Goal: Browse casually

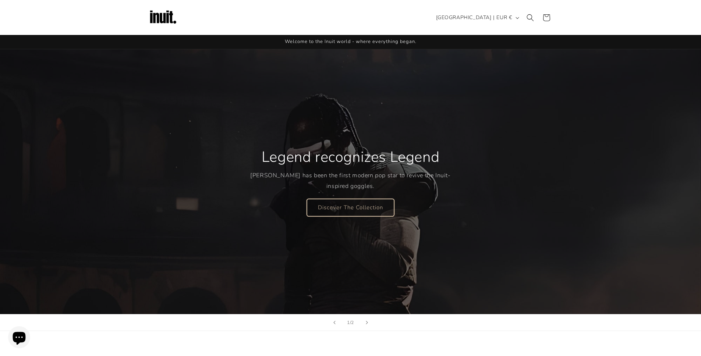
click at [338, 211] on link "Discover The Collection" at bounding box center [350, 207] width 87 height 17
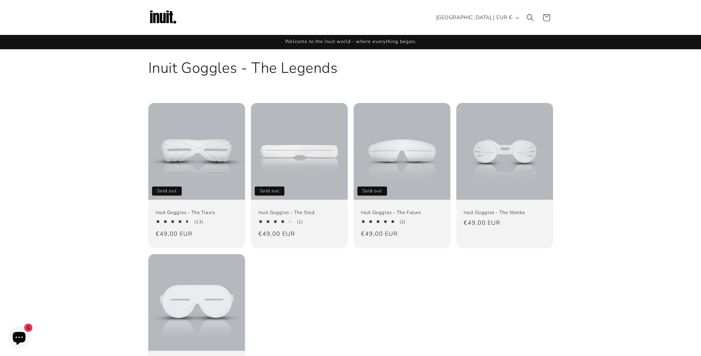
click at [156, 9] on img at bounding box center [162, 17] width 29 height 29
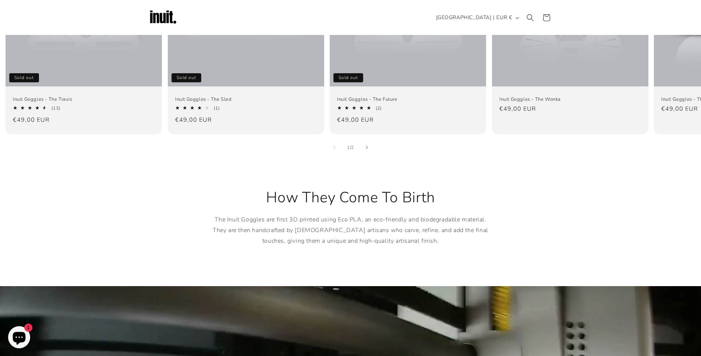
scroll to position [446, 0]
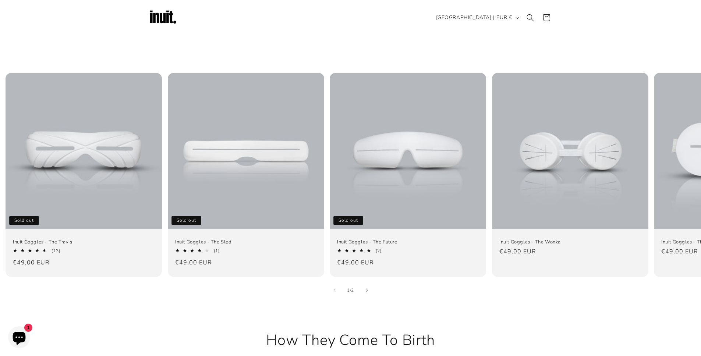
click at [173, 23] on img at bounding box center [162, 17] width 29 height 29
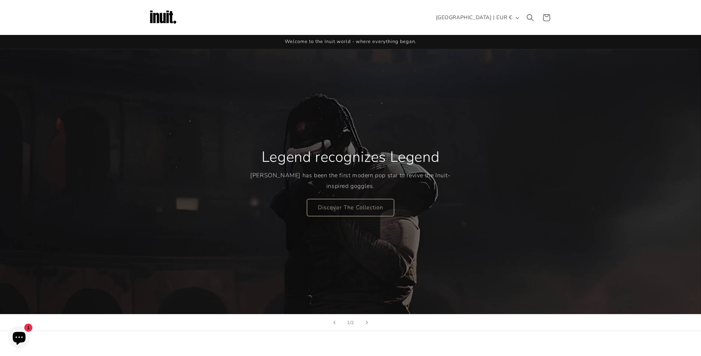
click at [275, 23] on header "Search Country/region South Korea | EUR € Search Afghanistan EUR €" at bounding box center [350, 17] width 441 height 35
click at [276, 21] on header "Search Country/region South Korea | EUR € Search Afghanistan EUR €" at bounding box center [350, 17] width 441 height 35
click at [352, 213] on link "Discover The Collection" at bounding box center [350, 207] width 87 height 17
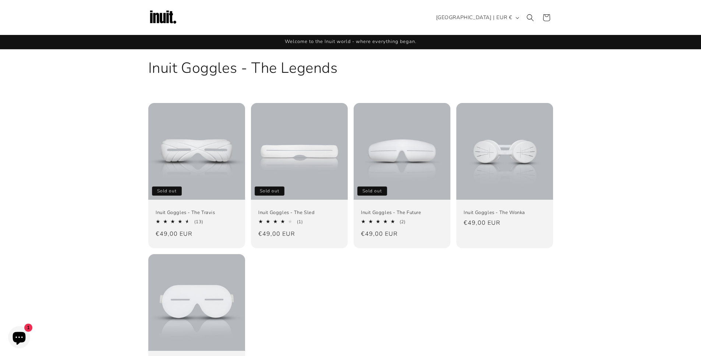
click at [113, 113] on div "Inuit Goggles - The Travis Sold out Inuit Goggles - The Travis 4.69 / 5.0 (13) …" at bounding box center [350, 245] width 701 height 285
click at [153, 14] on img at bounding box center [162, 17] width 29 height 29
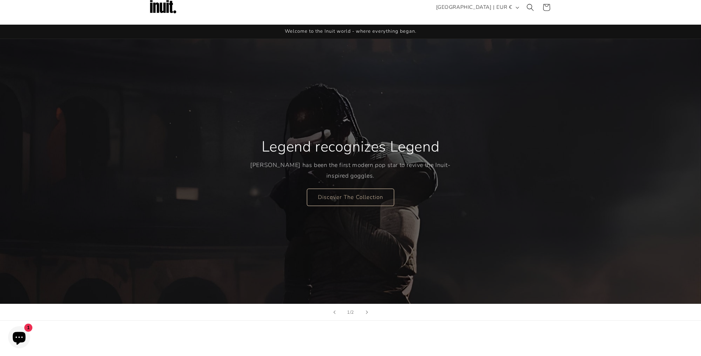
scroll to position [12, 0]
